Goal: Information Seeking & Learning: Learn about a topic

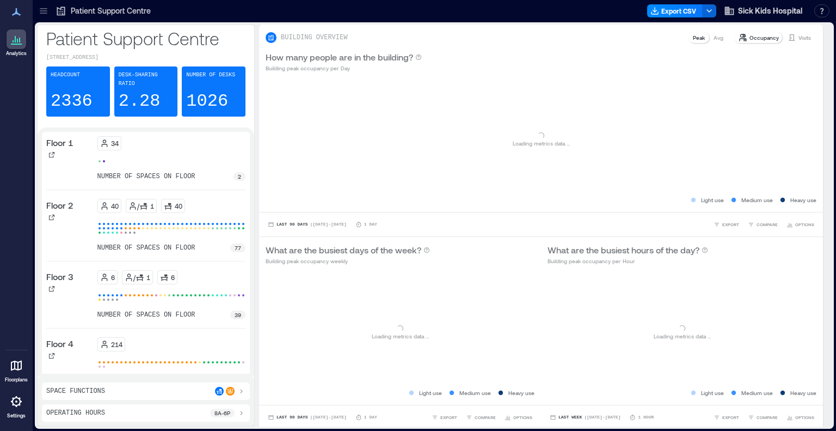
click at [44, 10] on icon at bounding box center [43, 10] width 7 height 1
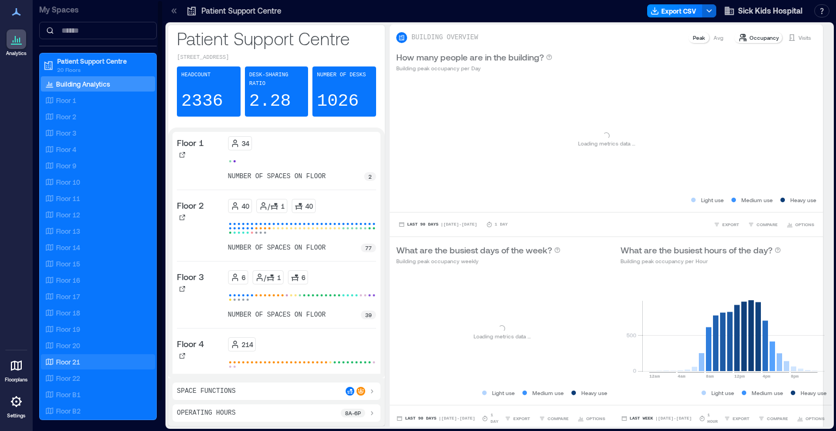
click at [75, 365] on p "Floor 21" at bounding box center [68, 361] width 24 height 9
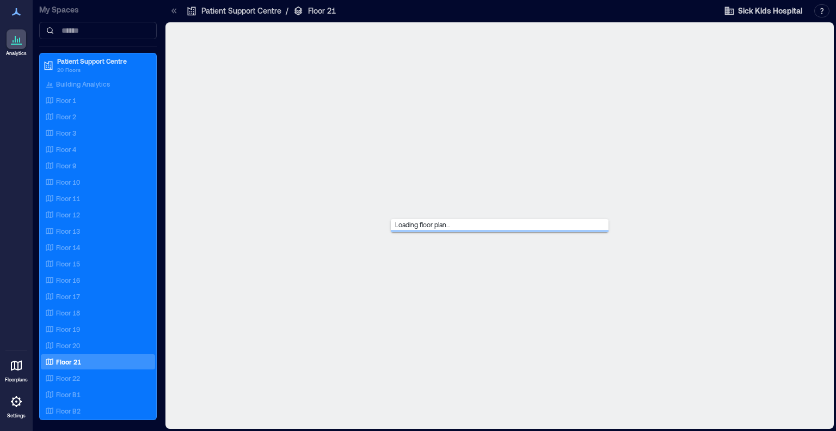
click at [177, 14] on icon at bounding box center [174, 10] width 11 height 11
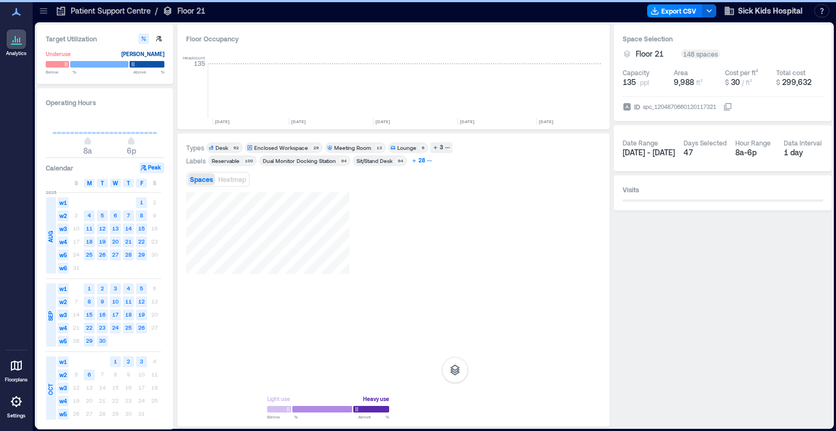
scroll to position [0, 1530]
click at [423, 162] on div "28" at bounding box center [422, 161] width 10 height 10
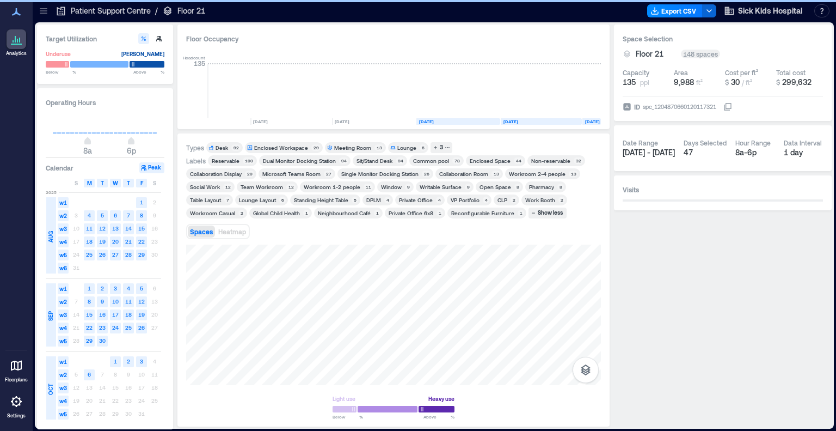
click at [499, 200] on div "CLP" at bounding box center [503, 200] width 10 height 8
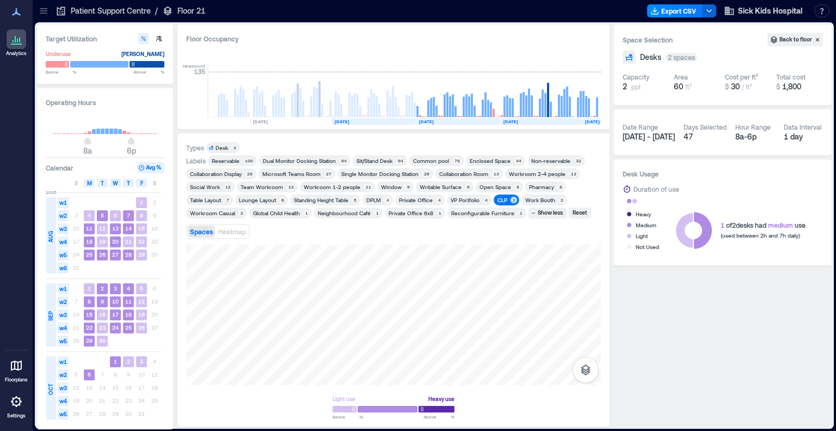
click at [364, 121] on rect at bounding box center [374, 121] width 84 height 7
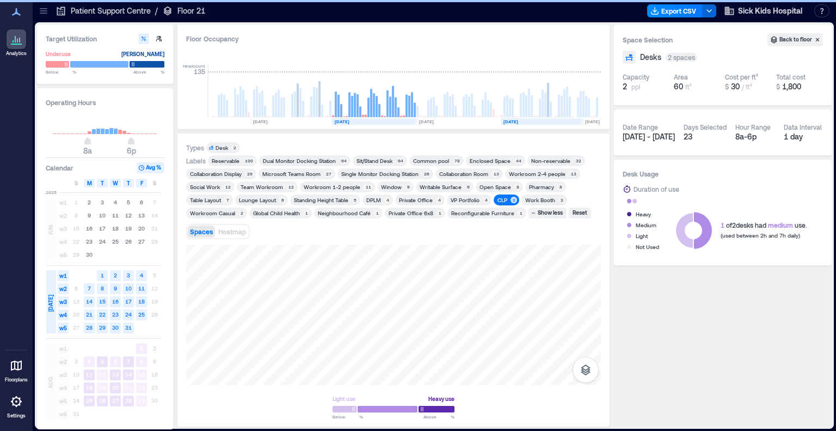
scroll to position [0, 1497]
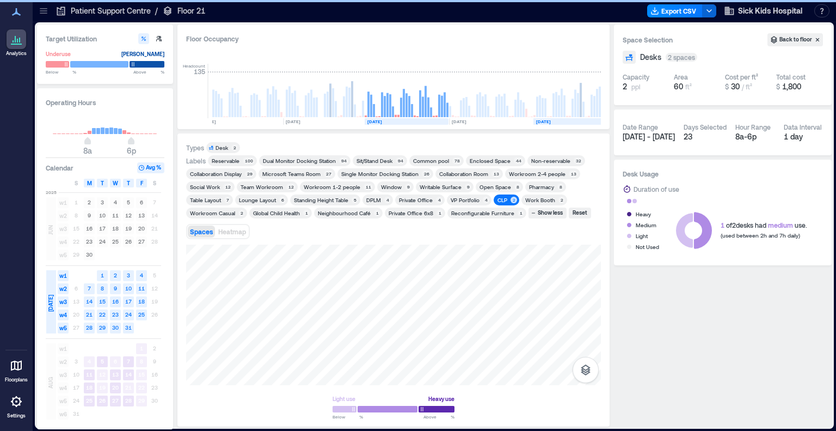
click at [551, 119] on text "[DATE]" at bounding box center [543, 121] width 15 height 5
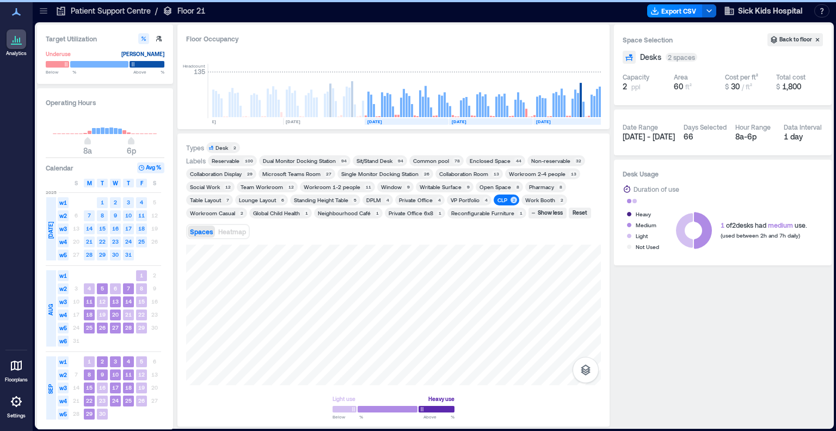
scroll to position [0, 1530]
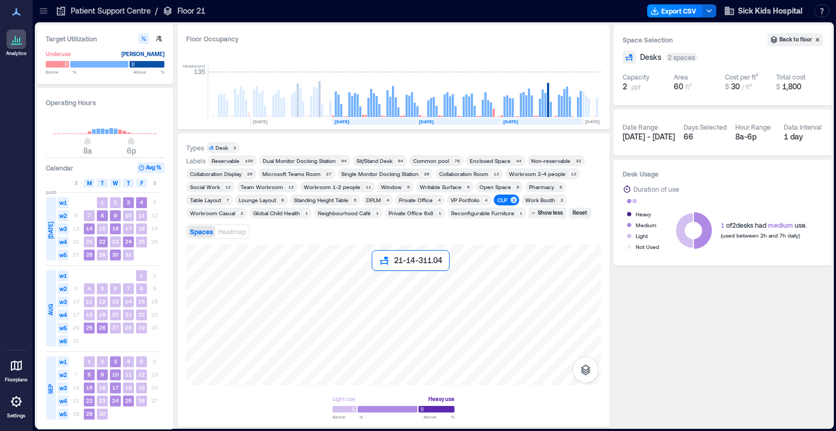
click at [381, 286] on div at bounding box center [393, 314] width 415 height 140
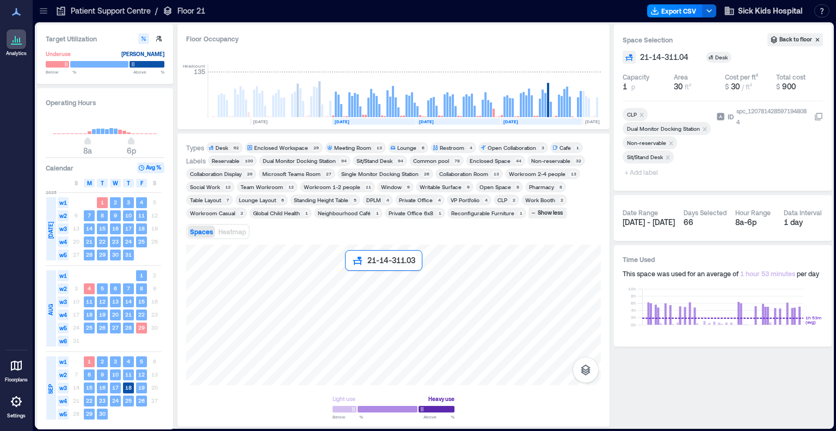
click at [364, 286] on div at bounding box center [393, 314] width 415 height 140
click at [390, 286] on div at bounding box center [393, 314] width 415 height 140
click at [365, 286] on div at bounding box center [393, 314] width 415 height 140
